Goal: Task Accomplishment & Management: Use online tool/utility

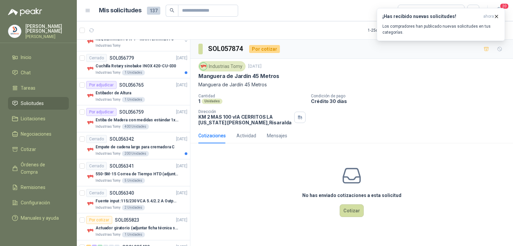
scroll to position [262, 0]
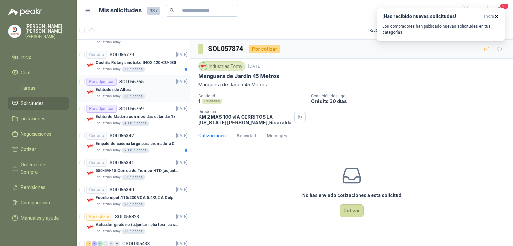
click at [121, 90] on p "Estibador de Altura" at bounding box center [113, 90] width 36 height 6
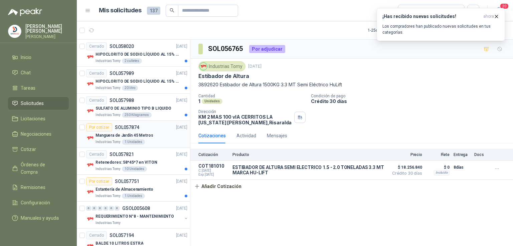
click at [135, 135] on p "Manguera de Jardín 45 Metros" at bounding box center [124, 136] width 58 height 6
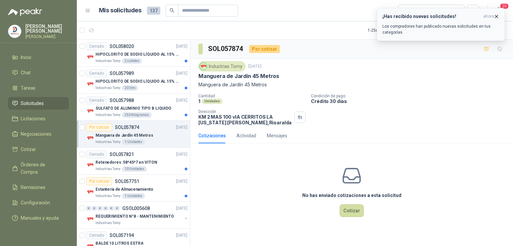
click at [409, 16] on h3 "¡Has recibido nuevas solicitudes!" at bounding box center [431, 17] width 98 height 6
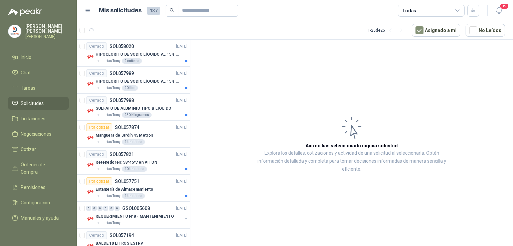
click at [48, 105] on li "Solicitudes" at bounding box center [38, 103] width 53 height 7
click at [49, 102] on li "Solicitudes" at bounding box center [38, 103] width 53 height 7
click at [471, 10] on icon "button" at bounding box center [473, 11] width 6 height 6
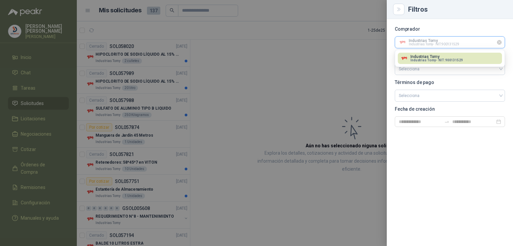
click at [468, 45] on input "text" at bounding box center [450, 42] width 110 height 11
click at [499, 43] on icon "Limpiar" at bounding box center [500, 43] width 6 height 6
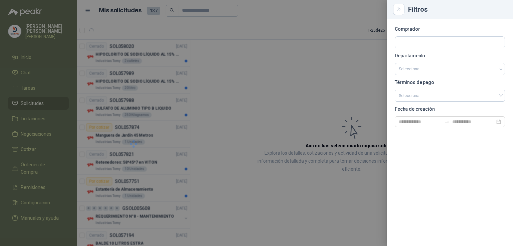
click at [338, 80] on div at bounding box center [256, 123] width 513 height 246
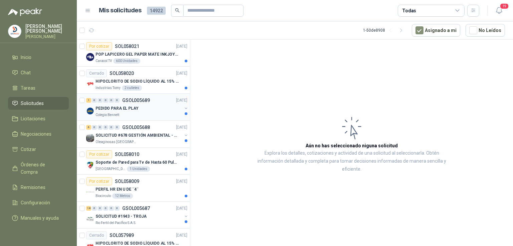
click at [105, 108] on p "PEDIDO PARA EL PLAY" at bounding box center [116, 109] width 43 height 6
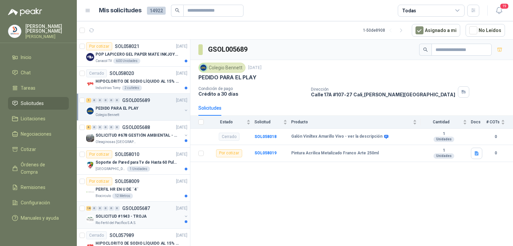
click at [128, 211] on div "18 0 0 0 0 0 GSOL005687 [DATE]" at bounding box center [137, 209] width 103 height 8
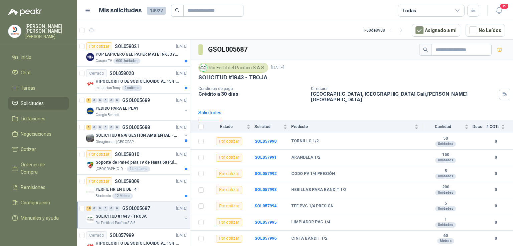
scroll to position [172, 0]
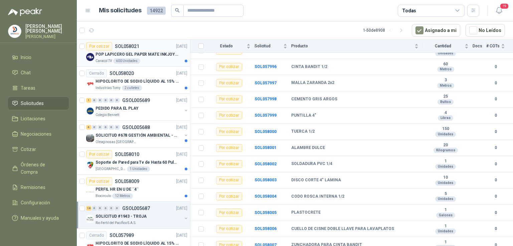
click at [146, 56] on p "POP LAPICERO GEL PAPER MATE INKJOY 0.7 (Revisar el adjunto)" at bounding box center [136, 54] width 83 height 6
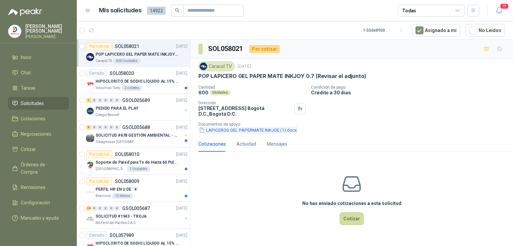
click at [256, 132] on button "LAPICEROS GEL PAPERMATE INKJOE (1).docx" at bounding box center [247, 130] width 99 height 7
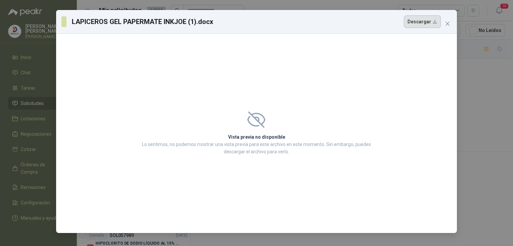
click at [429, 23] on button "Descargar" at bounding box center [422, 21] width 37 height 13
click at [443, 20] on button "Close" at bounding box center [447, 23] width 11 height 11
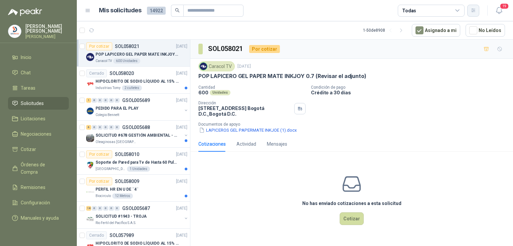
click at [475, 11] on icon "button" at bounding box center [473, 11] width 6 height 6
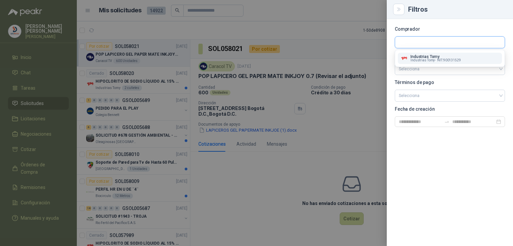
click at [438, 42] on input "text" at bounding box center [450, 42] width 110 height 11
click at [437, 55] on p "Industrias Tomy" at bounding box center [435, 57] width 50 height 4
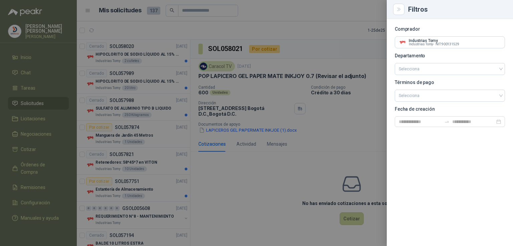
click at [146, 108] on div at bounding box center [256, 123] width 513 height 246
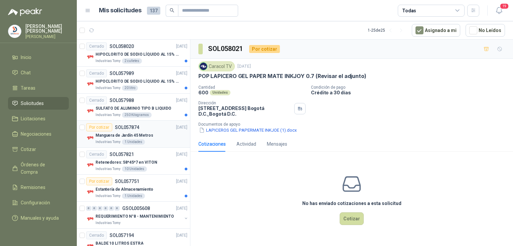
click at [132, 133] on p "Manguera de Jardín 45 Metros" at bounding box center [124, 136] width 58 height 6
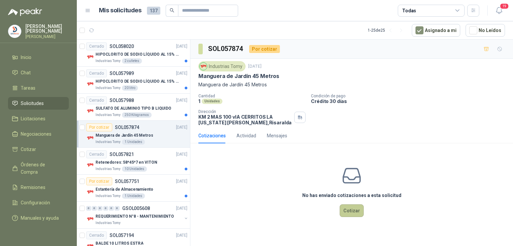
click at [352, 214] on button "Cotizar" at bounding box center [352, 211] width 24 height 13
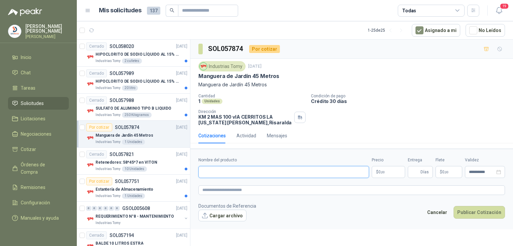
click at [246, 169] on input "Nombre del producto" at bounding box center [283, 172] width 171 height 12
type input "**********"
click at [380, 169] on p "$ 0 ,00" at bounding box center [388, 172] width 33 height 12
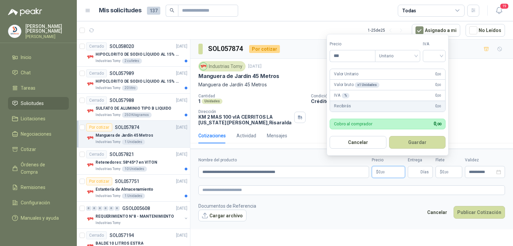
click at [380, 169] on p "$ 0 ,00" at bounding box center [388, 172] width 33 height 12
click at [361, 55] on input "***" at bounding box center [352, 55] width 45 height 11
click at [396, 61] on span at bounding box center [397, 55] width 37 height 11
click at [397, 59] on span "Unitario" at bounding box center [397, 56] width 37 height 10
click at [395, 55] on span "Unitario" at bounding box center [397, 56] width 37 height 10
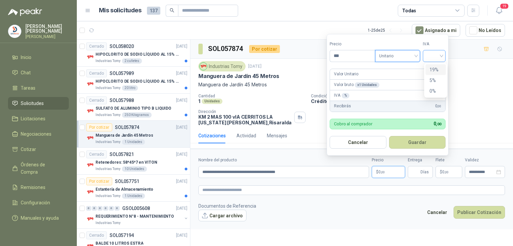
click at [445, 55] on div at bounding box center [434, 56] width 23 height 12
click at [438, 69] on div "19%" at bounding box center [435, 69] width 12 height 7
click at [348, 56] on input "***" at bounding box center [353, 55] width 46 height 11
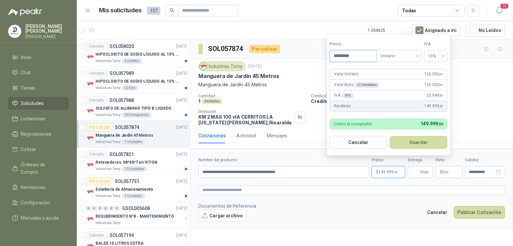
type input "*********"
click at [390, 136] on button "Guardar" at bounding box center [418, 142] width 57 height 13
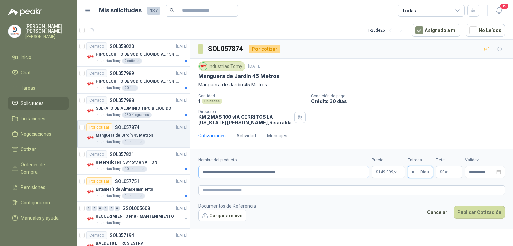
type input "*"
click at [317, 174] on input "**********" at bounding box center [283, 172] width 171 height 12
click at [462, 211] on button "Publicar Cotización" at bounding box center [478, 212] width 51 height 13
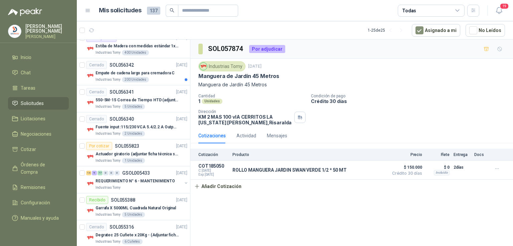
scroll to position [333, 0]
click at [132, 169] on div "14 9 77 0 0 0 GSOL005433 [DATE]" at bounding box center [137, 173] width 103 height 8
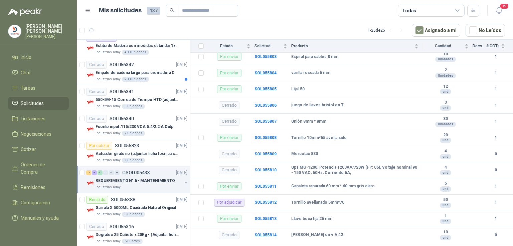
scroll to position [2930, 0]
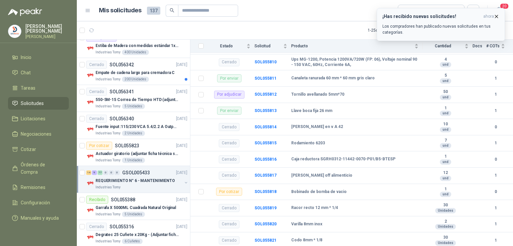
click at [426, 24] on p "Los compradores han publicado nuevas solicitudes en tus categorías." at bounding box center [440, 29] width 117 height 12
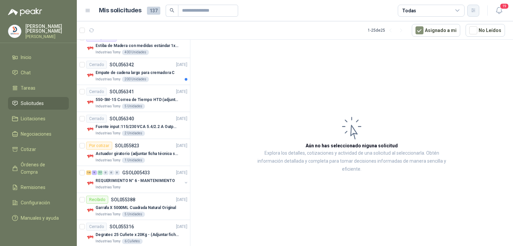
click at [475, 7] on button "button" at bounding box center [473, 11] width 12 height 12
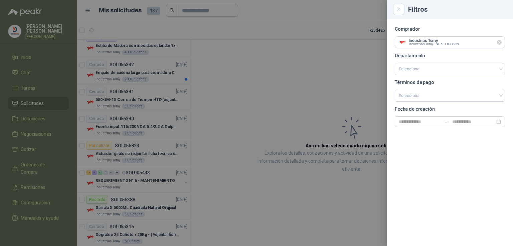
click at [500, 42] on icon "Limpiar" at bounding box center [500, 43] width 6 height 6
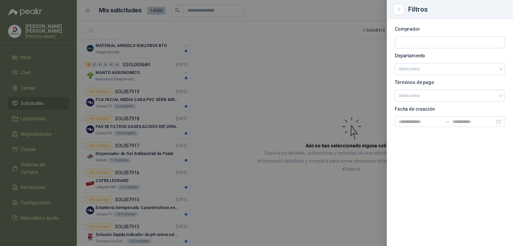
click at [275, 36] on div at bounding box center [256, 123] width 513 height 246
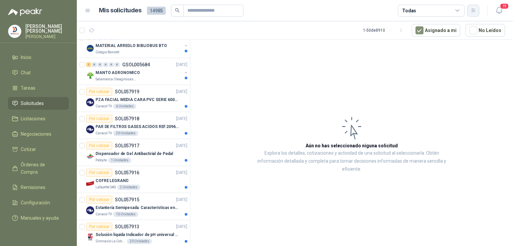
click at [477, 11] on button "button" at bounding box center [473, 11] width 12 height 12
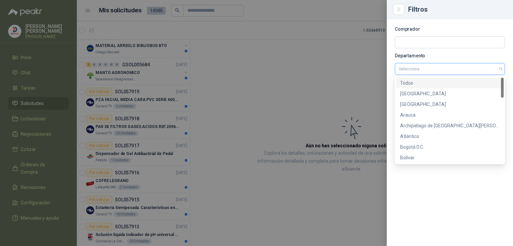
click at [502, 71] on div "Selecciona" at bounding box center [450, 69] width 110 height 12
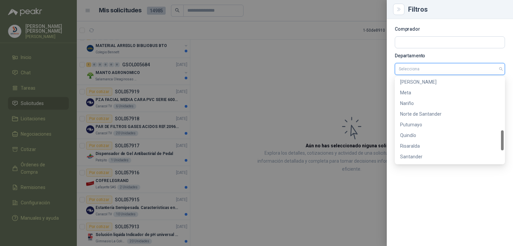
scroll to position [230, 0]
drag, startPoint x: 503, startPoint y: 84, endPoint x: 509, endPoint y: 138, distance: 54.4
click at [509, 138] on body "[PERSON_NAME] [PERSON_NAME] Inicio Chat Tareas Solicitudes Licitaciones Negocia…" at bounding box center [256, 123] width 513 height 246
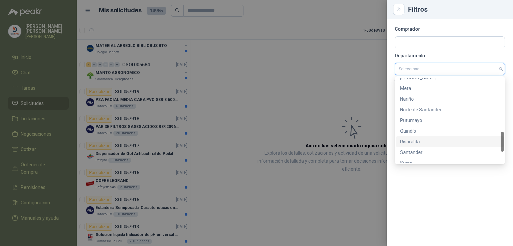
click at [416, 141] on div "Risaralda" at bounding box center [450, 141] width 100 height 7
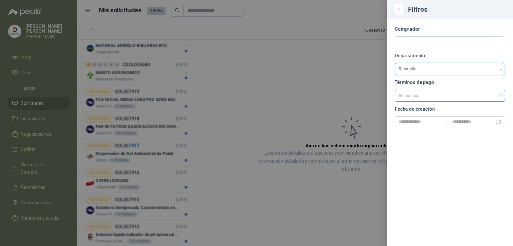
click at [502, 95] on div "Selecciona" at bounding box center [450, 96] width 110 height 12
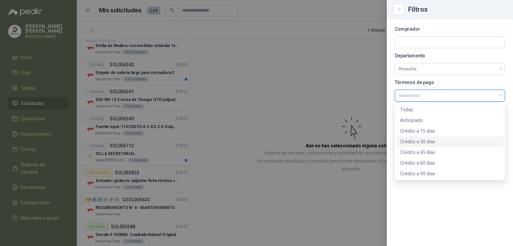
click at [445, 145] on div "Crédito a 30 días" at bounding box center [450, 141] width 100 height 7
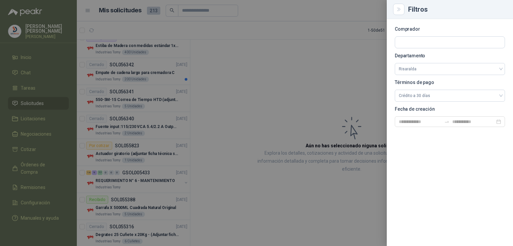
click at [271, 129] on div at bounding box center [256, 123] width 513 height 246
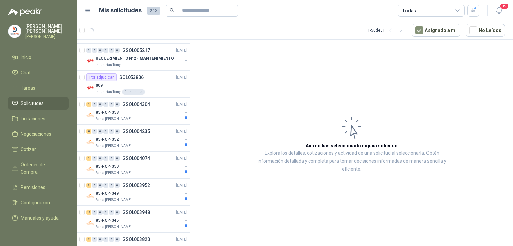
scroll to position [623, 0]
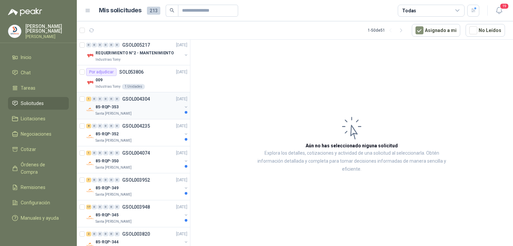
click at [117, 109] on div "85-RQP-353" at bounding box center [138, 107] width 86 height 8
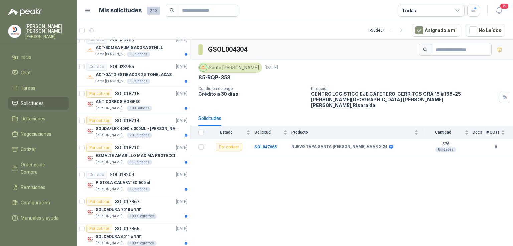
scroll to position [1090, 0]
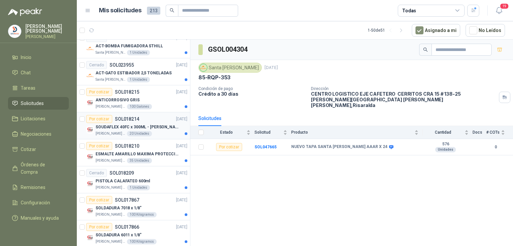
click at [126, 124] on p "SOUDAFLEX 40FC x 300ML - [PERSON_NAME]" at bounding box center [136, 127] width 83 height 6
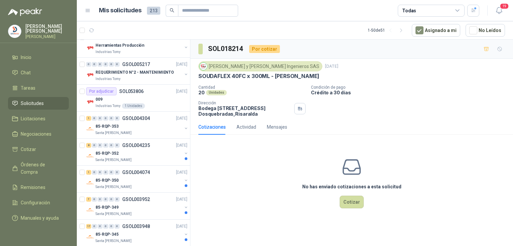
scroll to position [602, 0]
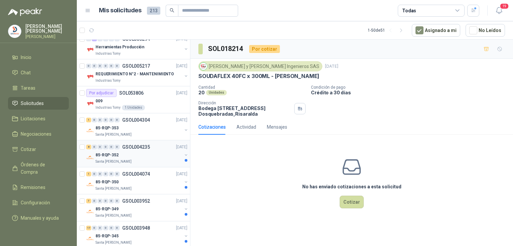
click at [110, 152] on p "85-RQP-352" at bounding box center [106, 155] width 23 height 6
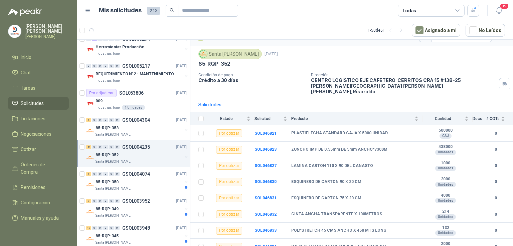
scroll to position [14, 0]
